Goal: Task Accomplishment & Management: Manage account settings

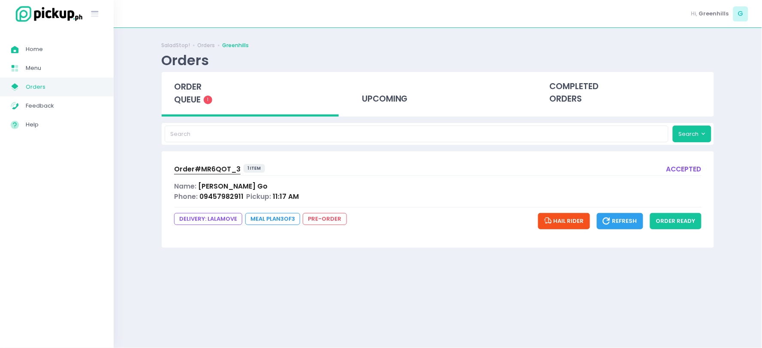
click at [321, 194] on div "Phone: 09457982911 Pickup: 11:17 AM" at bounding box center [438, 197] width 528 height 10
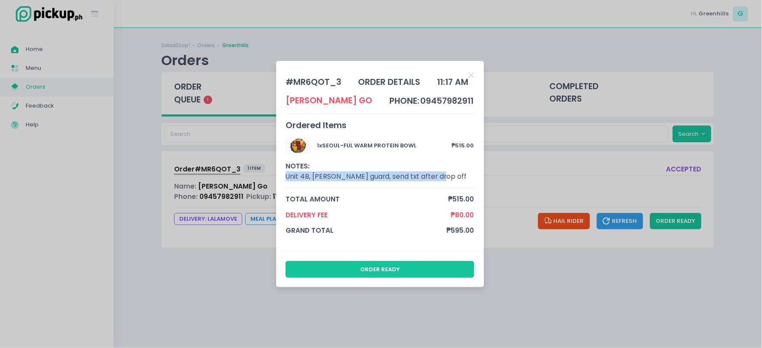
drag, startPoint x: 287, startPoint y: 178, endPoint x: 435, endPoint y: 185, distance: 147.3
click at [435, 185] on div "1 x SEOUL-FUL WARM PROTEIN BOWL ₱515.00 NOTES: Unit 4B, iwan sa guard, send txt…" at bounding box center [380, 162] width 189 height 51
copy div "Unit 4B, [PERSON_NAME] guard, send txt after drop off"
click at [534, 302] on div "# MR6QOT_3 order details 11:17 AM Joshua Go phone: 09457982911 Ordered Items 1 …" at bounding box center [381, 174] width 762 height 348
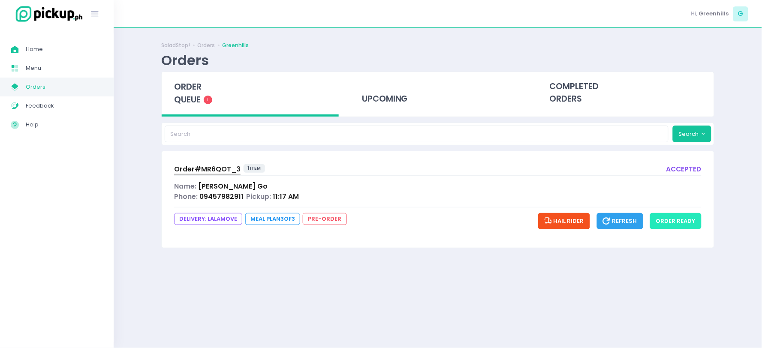
click at [687, 220] on button "order ready" at bounding box center [675, 221] width 51 height 16
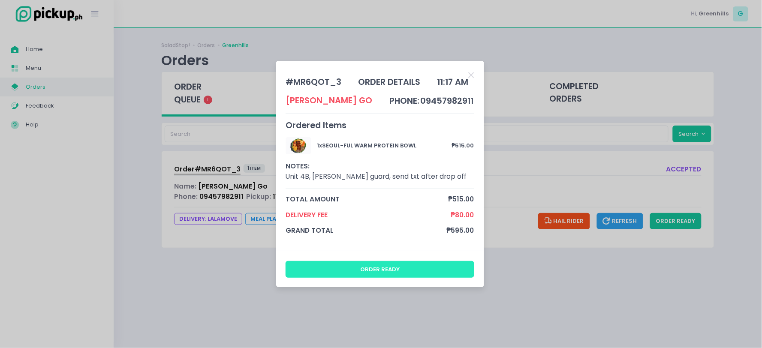
click at [447, 263] on button "order ready" at bounding box center [380, 269] width 189 height 16
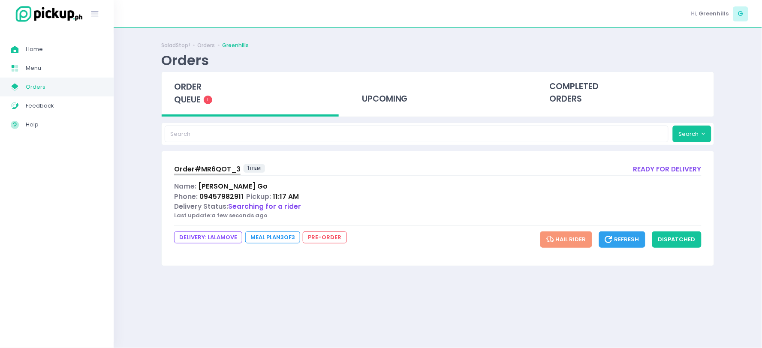
click at [309, 192] on div "Phone: 09457982911 Pickup: 11:17 AM" at bounding box center [438, 197] width 528 height 10
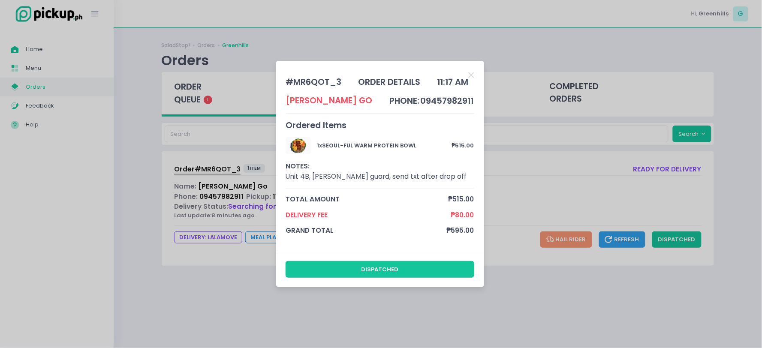
click at [510, 189] on div "# MR6QOT_3 order details 11:17 AM [PERSON_NAME] Go phone: 09457982911 Ordered I…" at bounding box center [381, 174] width 762 height 348
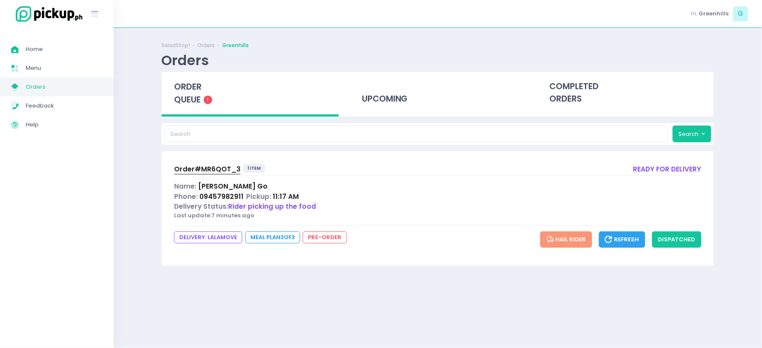
click at [318, 196] on div "Phone: 09457982911 Pickup: 11:17 AM" at bounding box center [438, 197] width 528 height 10
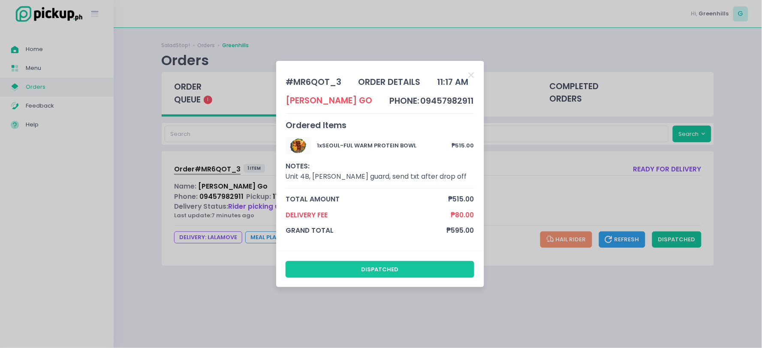
click at [556, 186] on div "# MR6QOT_3 order details 11:17 AM [PERSON_NAME] Go phone: 09457982911 Ordered I…" at bounding box center [381, 174] width 762 height 348
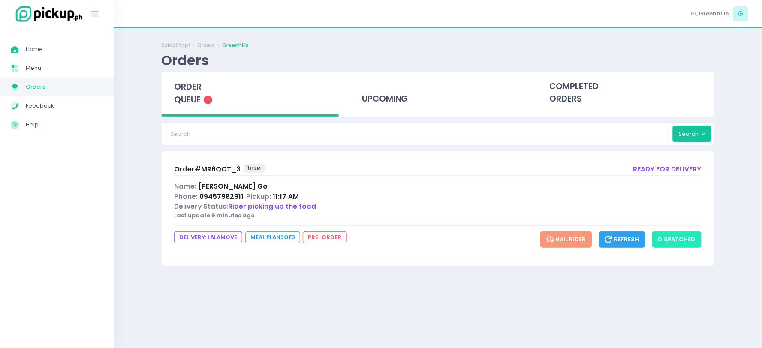
click at [670, 235] on button "dispatched" at bounding box center [677, 240] width 49 height 16
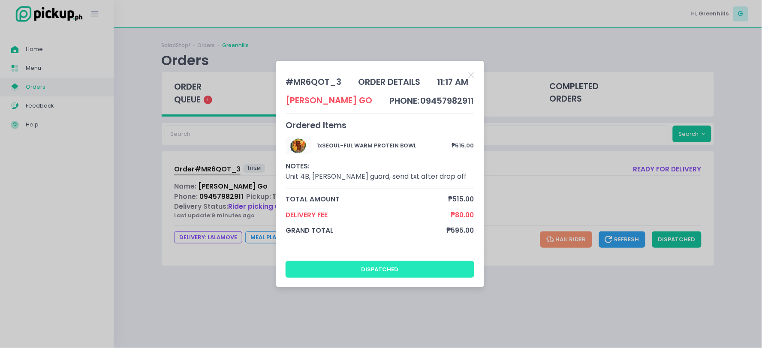
click at [408, 266] on button "dispatched" at bounding box center [380, 269] width 189 height 16
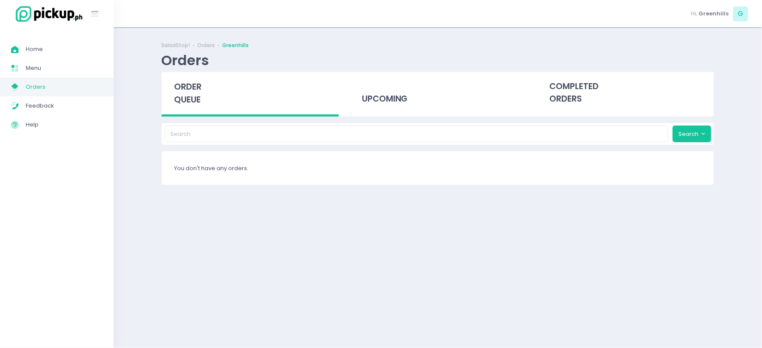
click at [26, 85] on span "Orders" at bounding box center [64, 87] width 77 height 11
click at [33, 86] on span "Orders" at bounding box center [64, 87] width 77 height 11
click at [37, 45] on span "Home" at bounding box center [64, 49] width 77 height 11
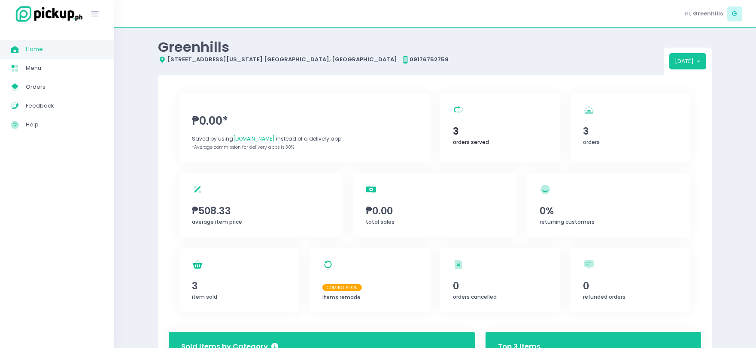
click at [505, 142] on div "orders served Created with Sketch. 3 orders served" at bounding box center [500, 127] width 120 height 69
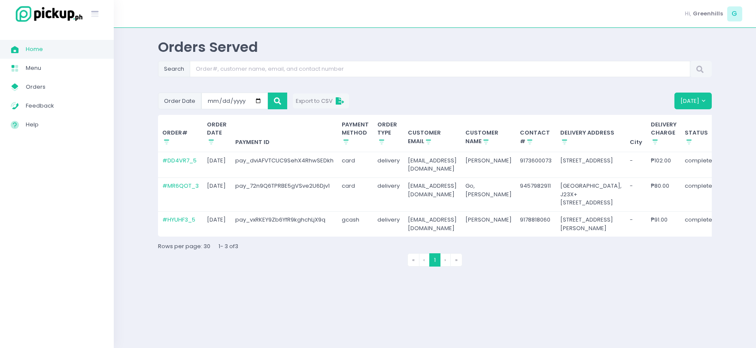
click at [543, 212] on td "9457982911" at bounding box center [536, 195] width 40 height 34
click at [171, 190] on link "# MR6QOT_3" at bounding box center [180, 186] width 36 height 8
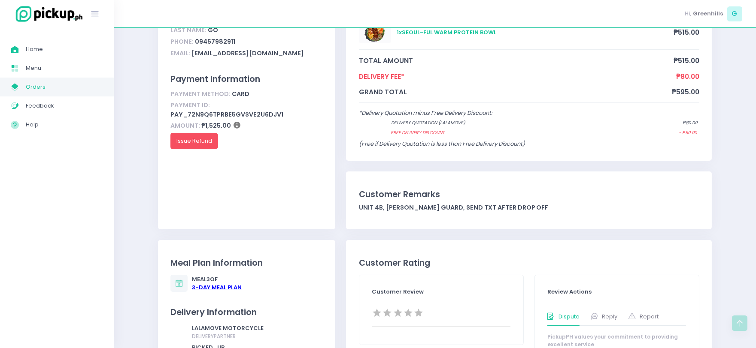
scroll to position [143, 0]
